Goal: Ask a question

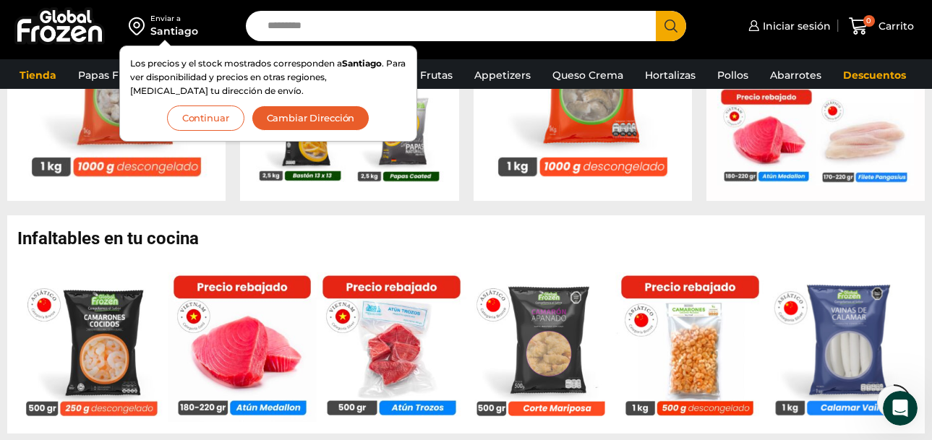
scroll to position [752, 0]
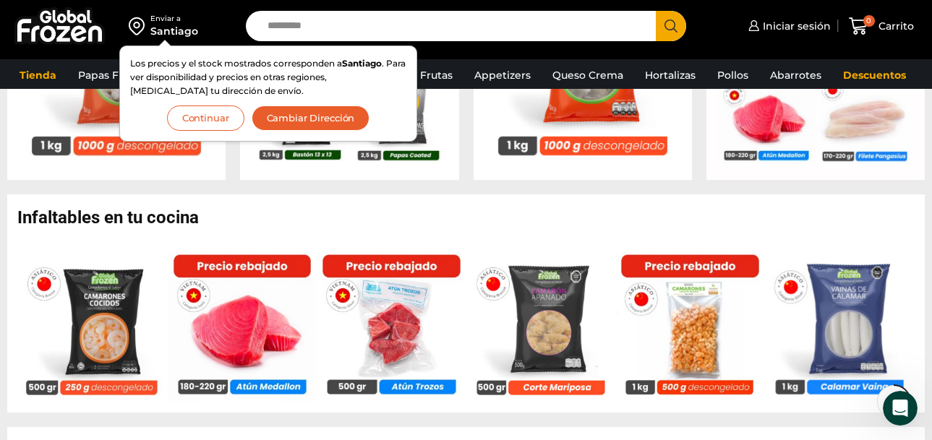
click at [193, 119] on button "Continuar" at bounding box center [205, 118] width 77 height 25
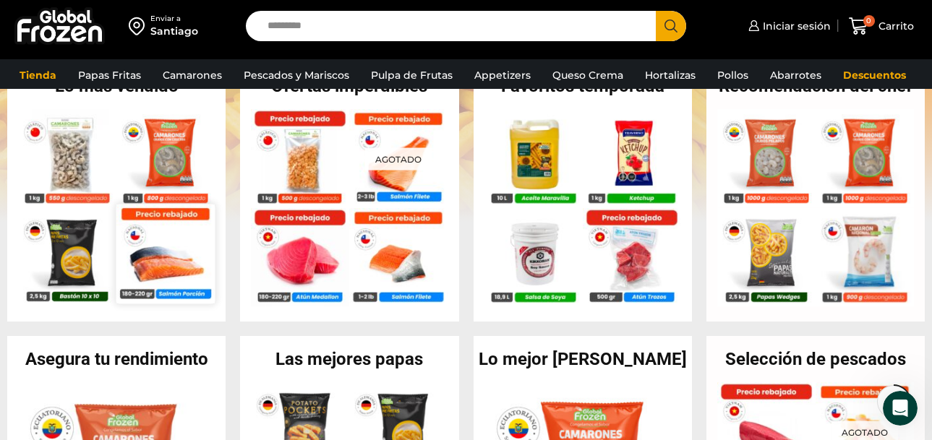
scroll to position [308, 0]
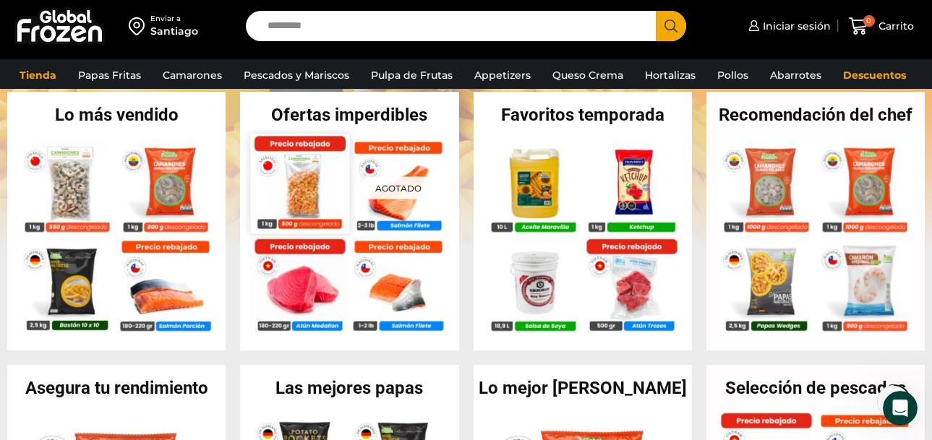
click at [300, 193] on img at bounding box center [300, 183] width 99 height 99
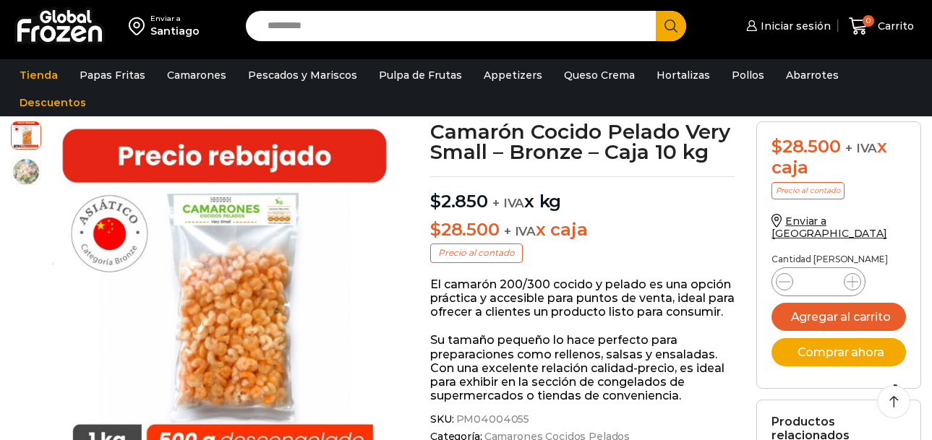
scroll to position [58, 0]
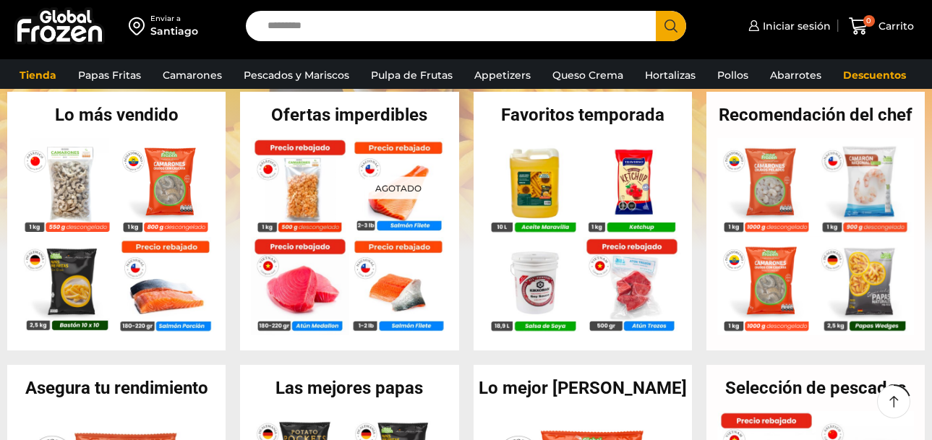
scroll to position [308, 0]
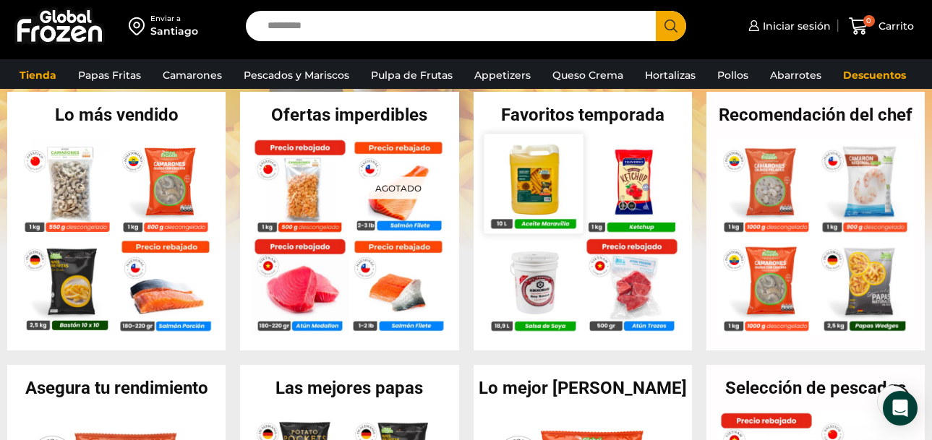
click at [525, 194] on img at bounding box center [533, 183] width 99 height 99
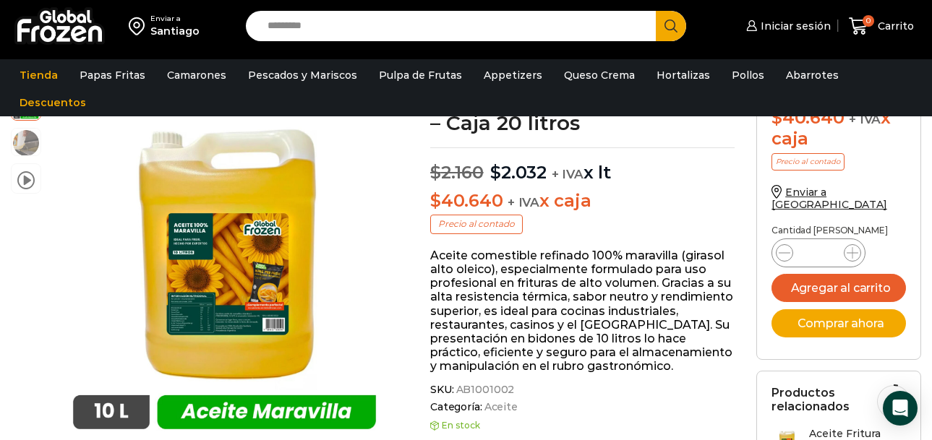
scroll to position [58, 0]
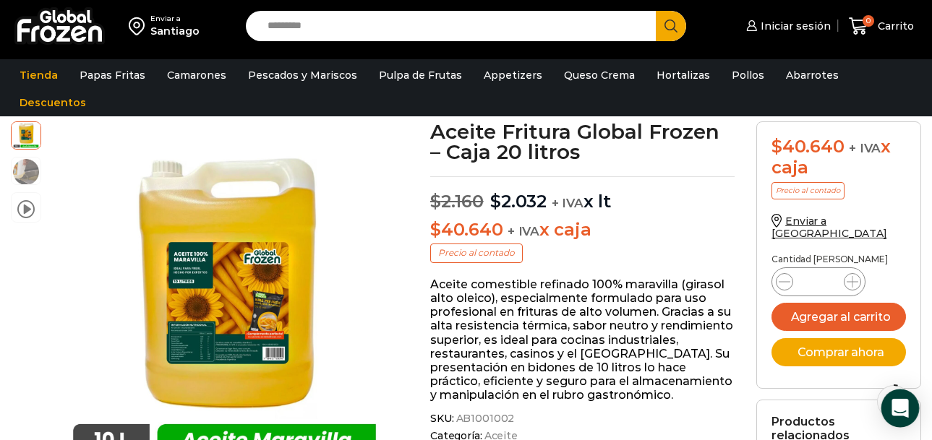
click at [902, 410] on icon "Open Intercom Messenger" at bounding box center [899, 408] width 17 height 19
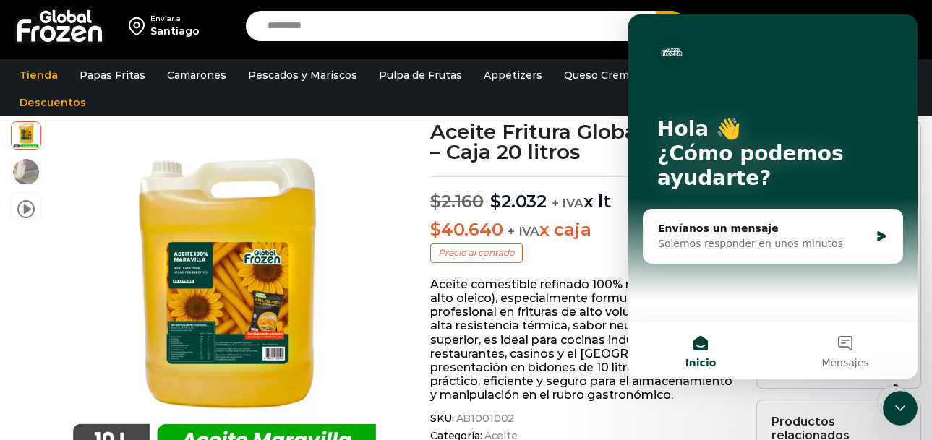
scroll to position [0, 0]
click at [794, 247] on div "Solemos responder en unos minutos" at bounding box center [764, 243] width 212 height 15
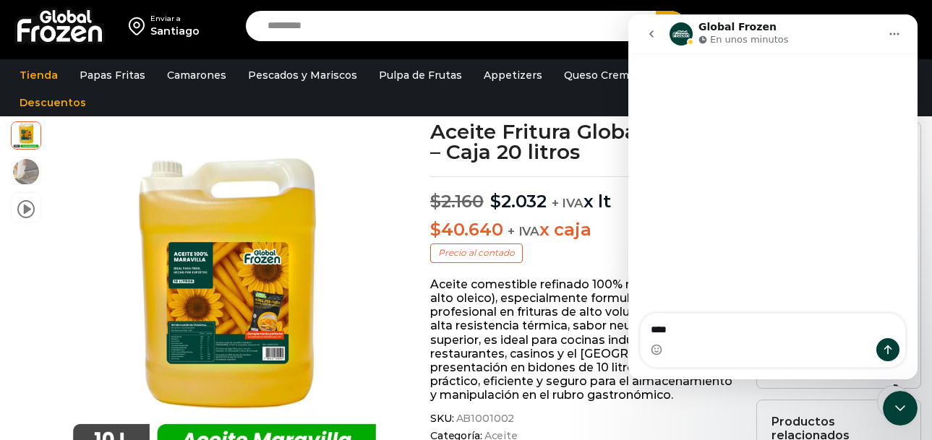
type textarea "****"
type textarea "**********"
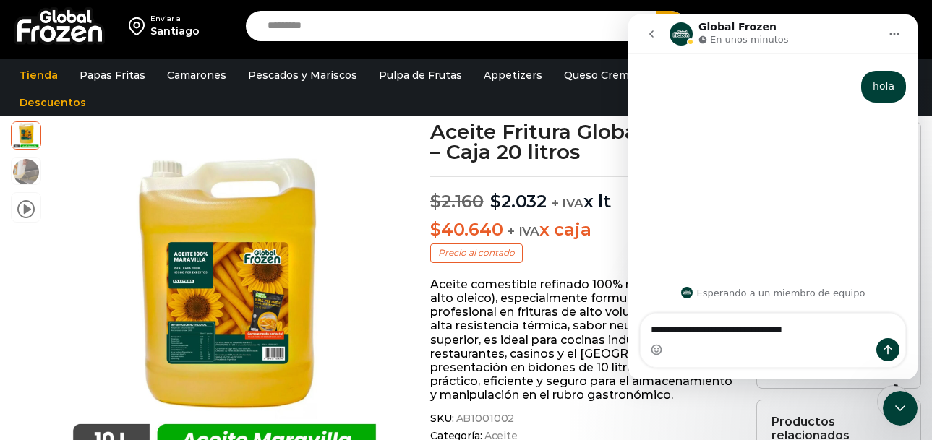
type textarea "**********"
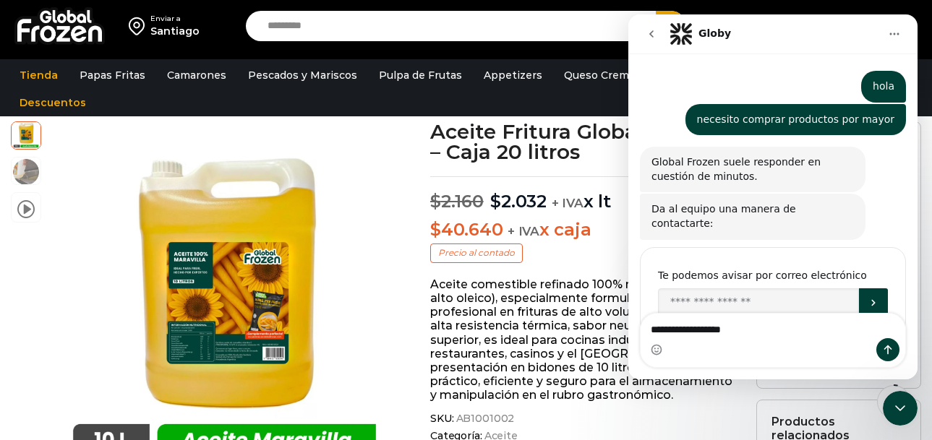
scroll to position [29, 0]
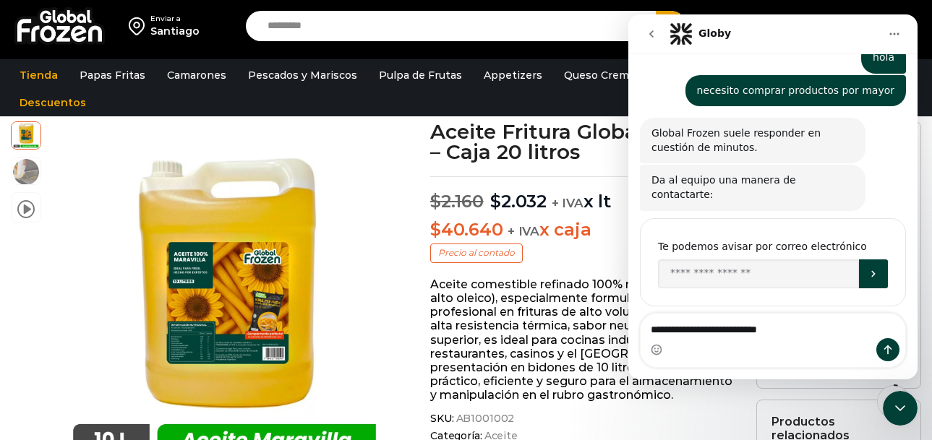
type textarea "**********"
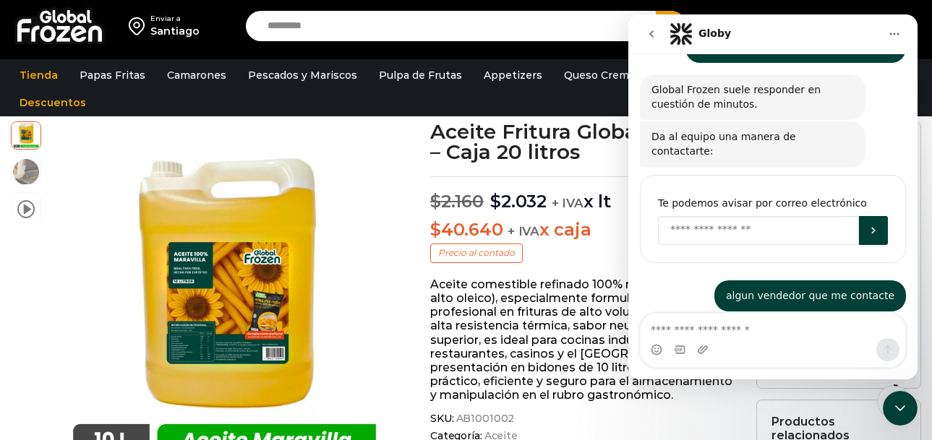
click at [747, 223] on input "Enter your email" at bounding box center [758, 230] width 201 height 29
type input "**********"
click at [873, 225] on icon "Enviar" at bounding box center [873, 231] width 12 height 12
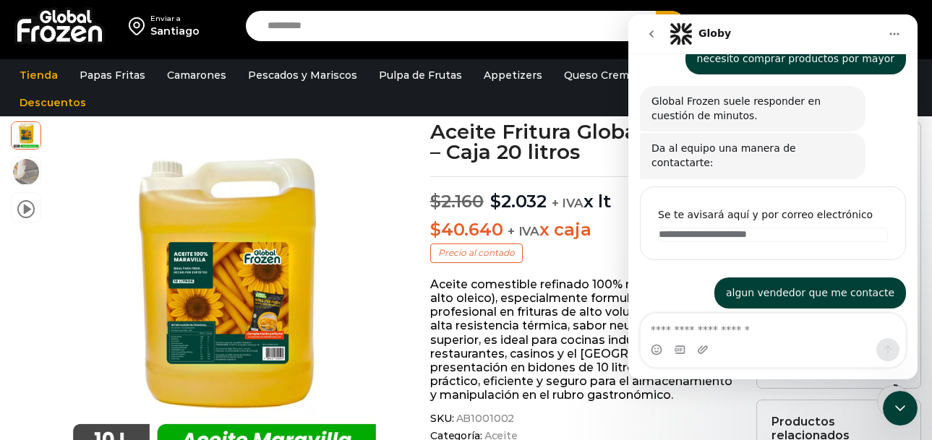
scroll to position [58, 0]
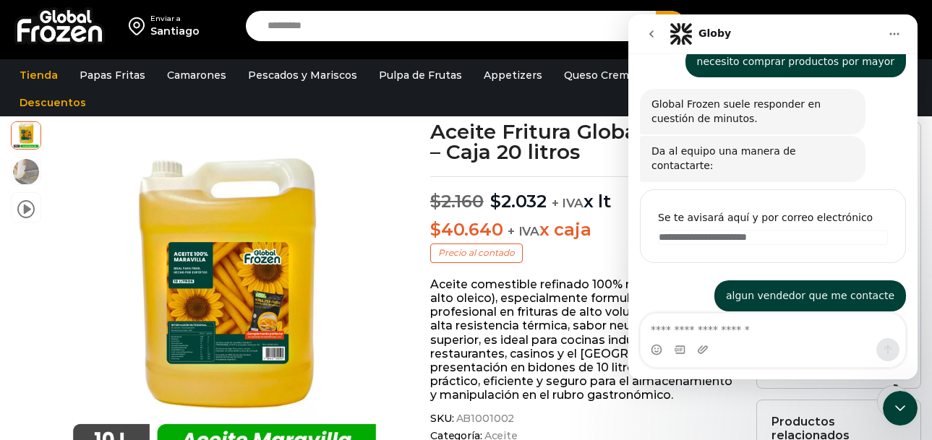
click at [654, 30] on icon "go back" at bounding box center [652, 34] width 12 height 12
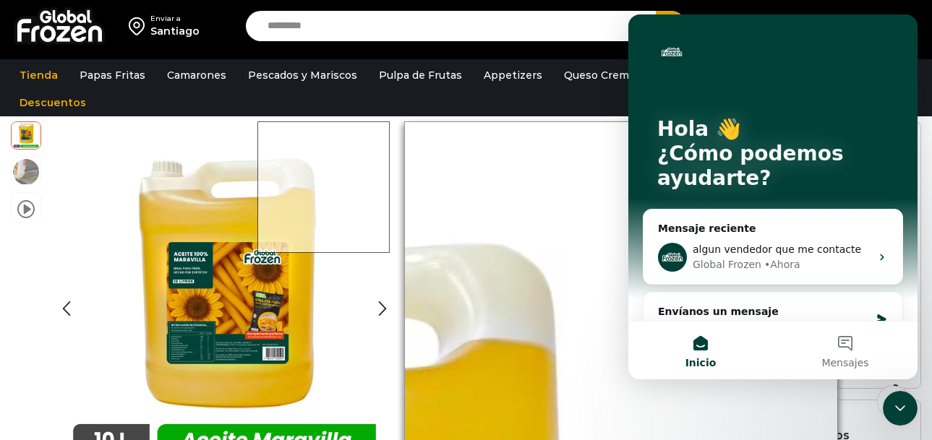
click at [393, 124] on img "1 / 3" at bounding box center [224, 297] width 352 height 352
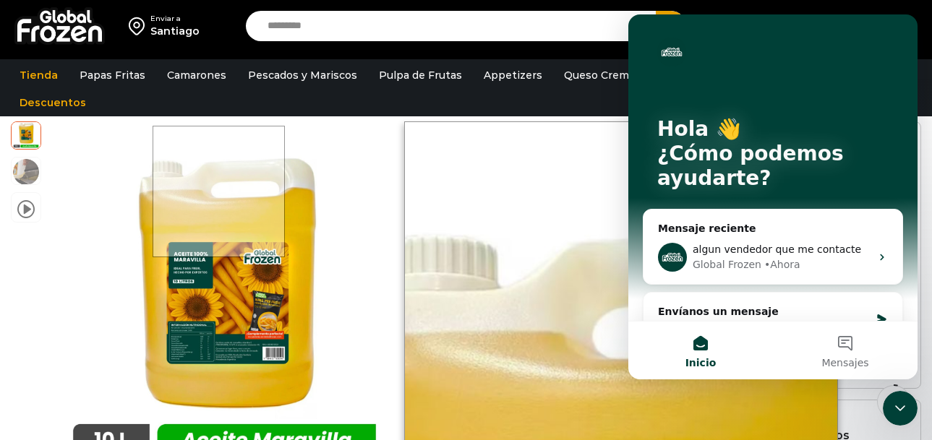
click at [220, 192] on div at bounding box center [219, 192] width 132 height 132
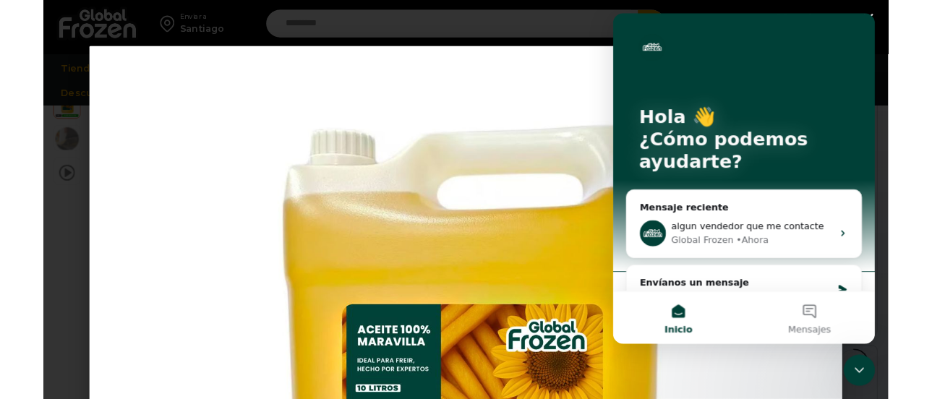
scroll to position [260, 0]
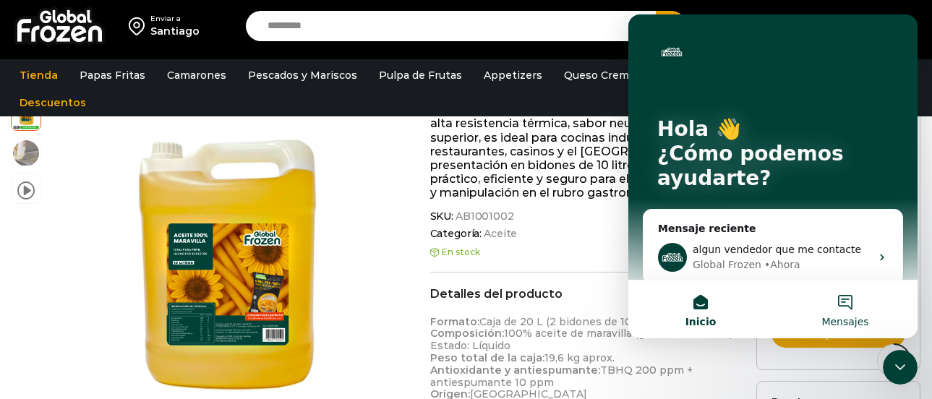
click at [845, 310] on button "Mensajes" at bounding box center [845, 309] width 145 height 58
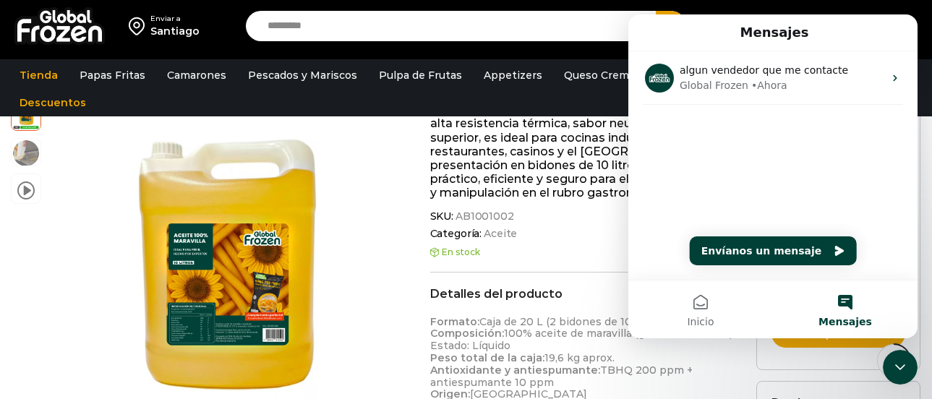
click at [845, 310] on button "Mensajes" at bounding box center [845, 309] width 145 height 58
click at [899, 374] on icon "Cerrar Intercom Messenger" at bounding box center [899, 367] width 17 height 17
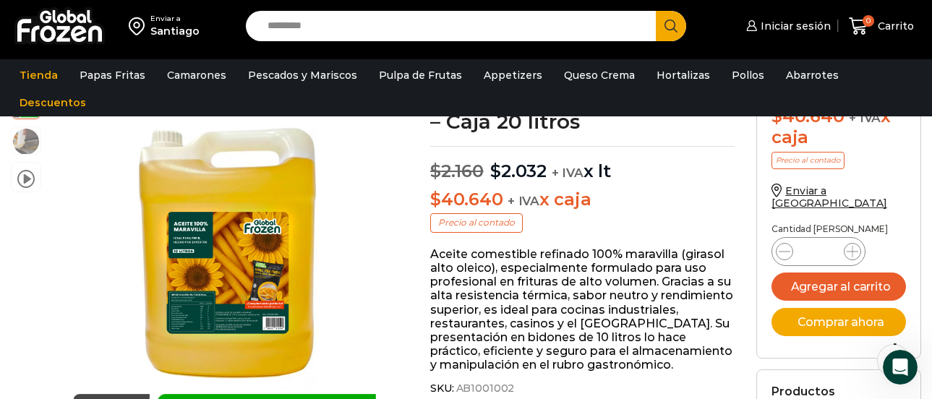
scroll to position [29, 0]
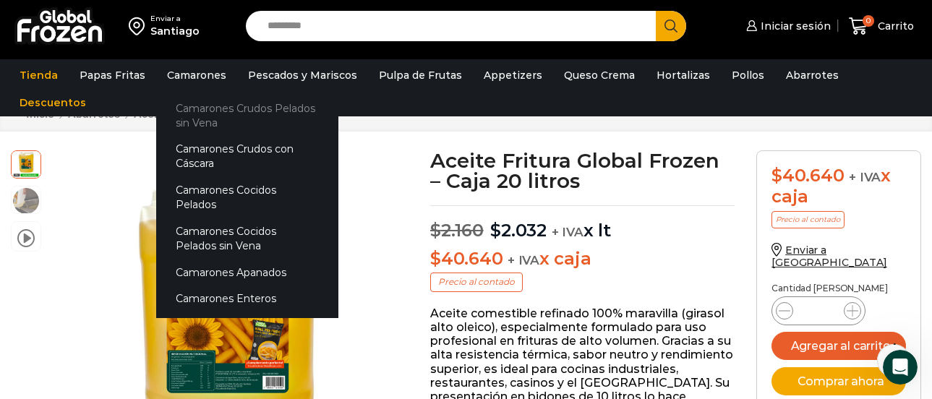
click at [200, 115] on link "Camarones Crudos Pelados sin Vena" at bounding box center [247, 115] width 182 height 41
